Goal: Learn about a topic

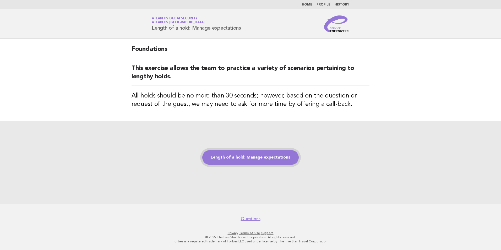
click at [263, 156] on link "Length of a hold: Manage expectations" at bounding box center [250, 157] width 96 height 15
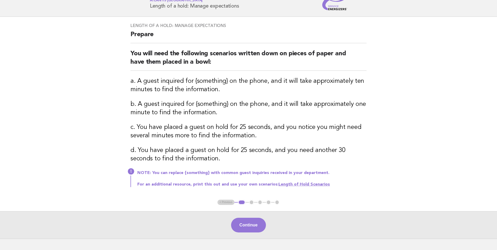
scroll to position [57, 0]
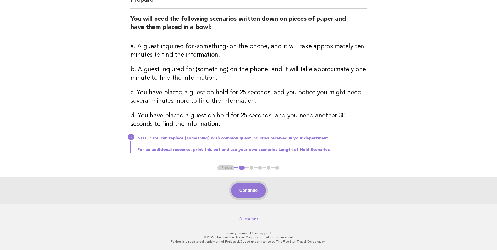
click at [254, 189] on button "Continue" at bounding box center [248, 190] width 35 height 15
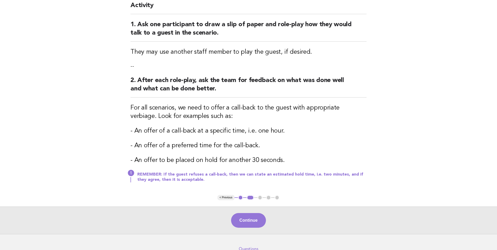
scroll to position [79, 0]
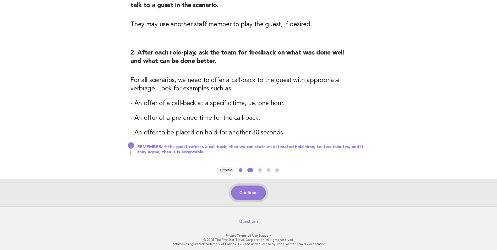
click at [251, 192] on button "Continue" at bounding box center [248, 193] width 35 height 15
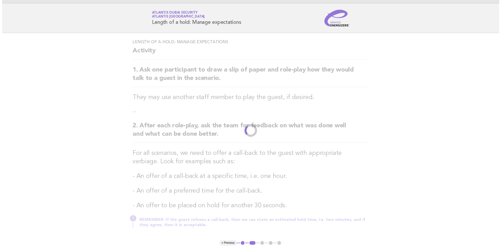
scroll to position [0, 0]
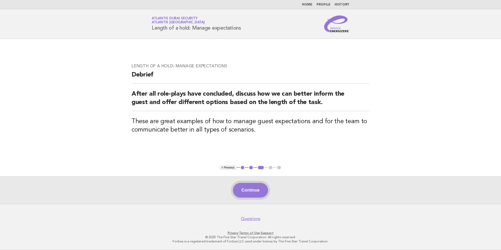
click at [252, 190] on button "Continue" at bounding box center [250, 190] width 35 height 15
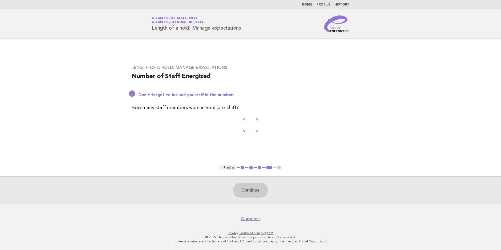
click at [248, 125] on input "number" at bounding box center [251, 125] width 16 height 15
type input "*"
click at [248, 184] on button "Continue" at bounding box center [250, 190] width 35 height 15
